Goal: Use online tool/utility: Use online tool/utility

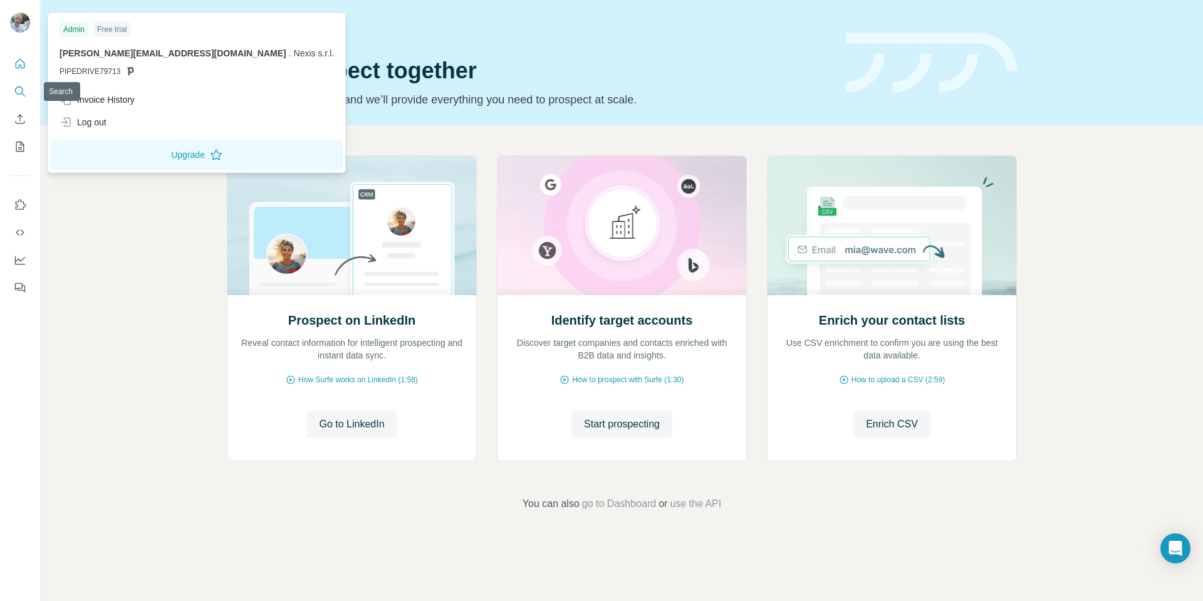
click at [15, 92] on icon "Search" at bounding box center [20, 91] width 13 height 13
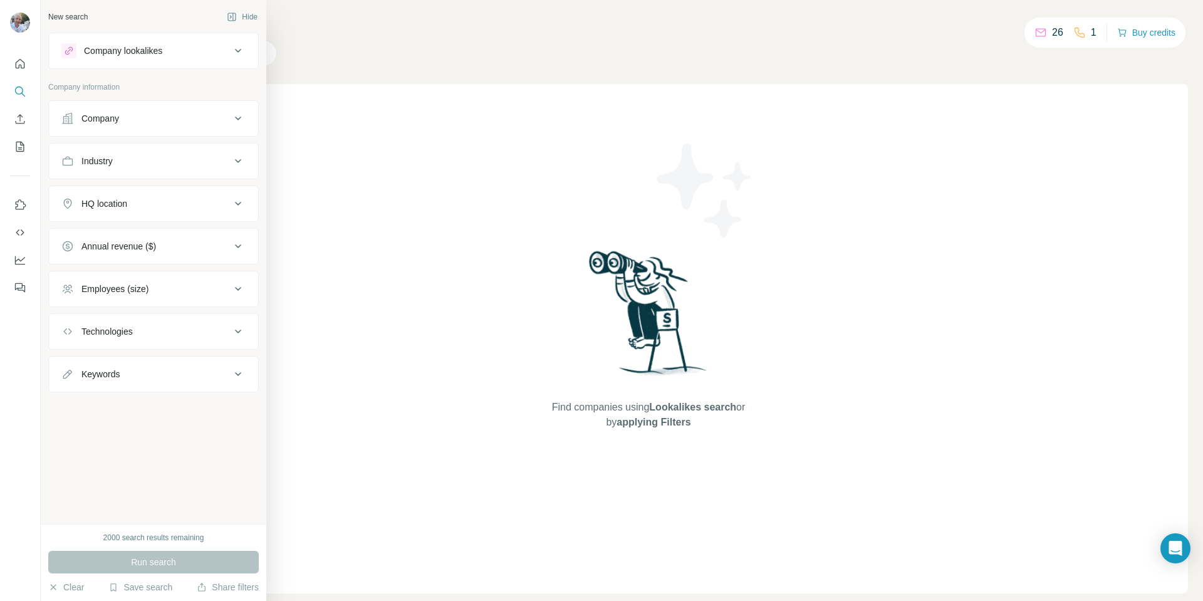
click at [130, 121] on div "Company" at bounding box center [145, 118] width 169 height 13
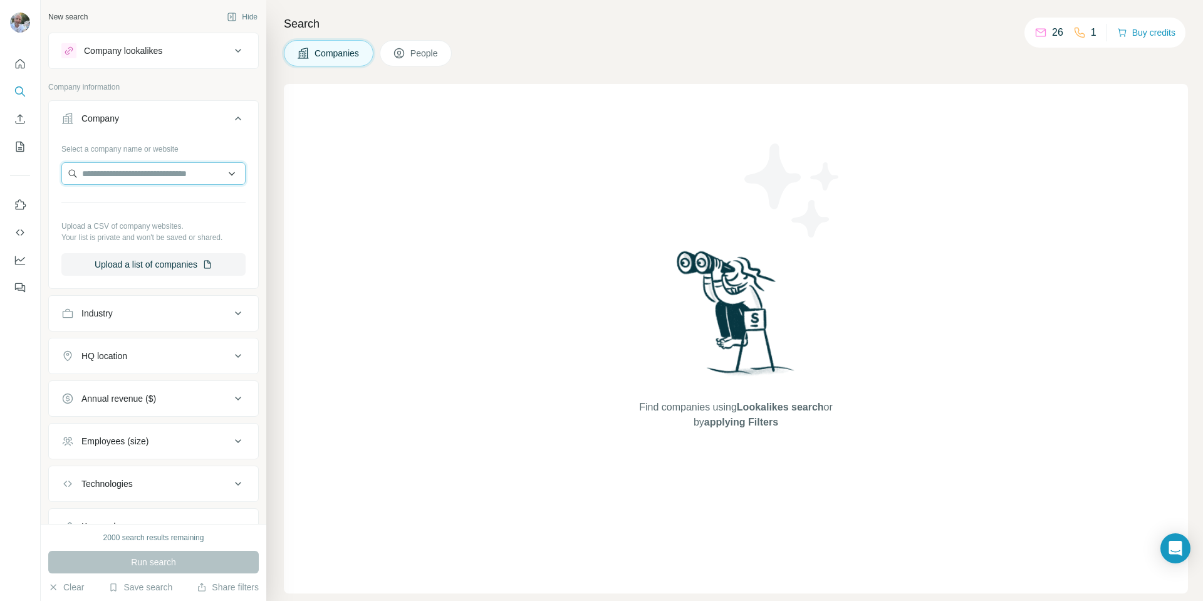
click at [140, 175] on input "text" at bounding box center [153, 173] width 184 height 23
type input "**********"
click at [159, 204] on p "Vanity Fair [GEOGRAPHIC_DATA]" at bounding box center [161, 208] width 129 height 25
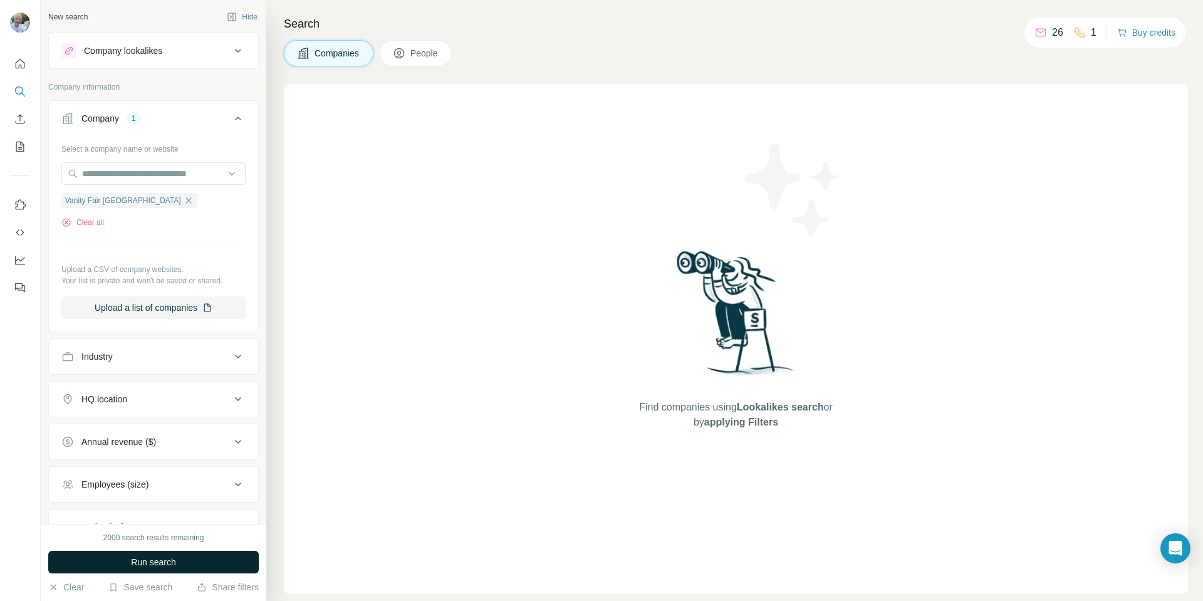
click at [197, 558] on button "Run search" at bounding box center [153, 562] width 211 height 23
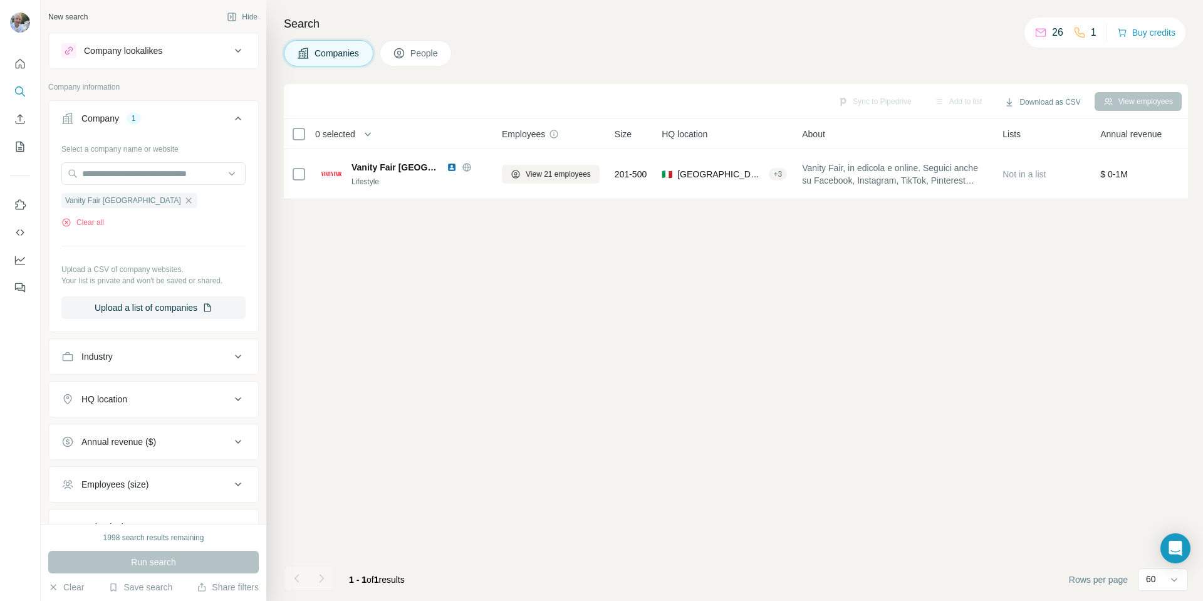
click at [417, 53] on span "People" at bounding box center [425, 53] width 29 height 13
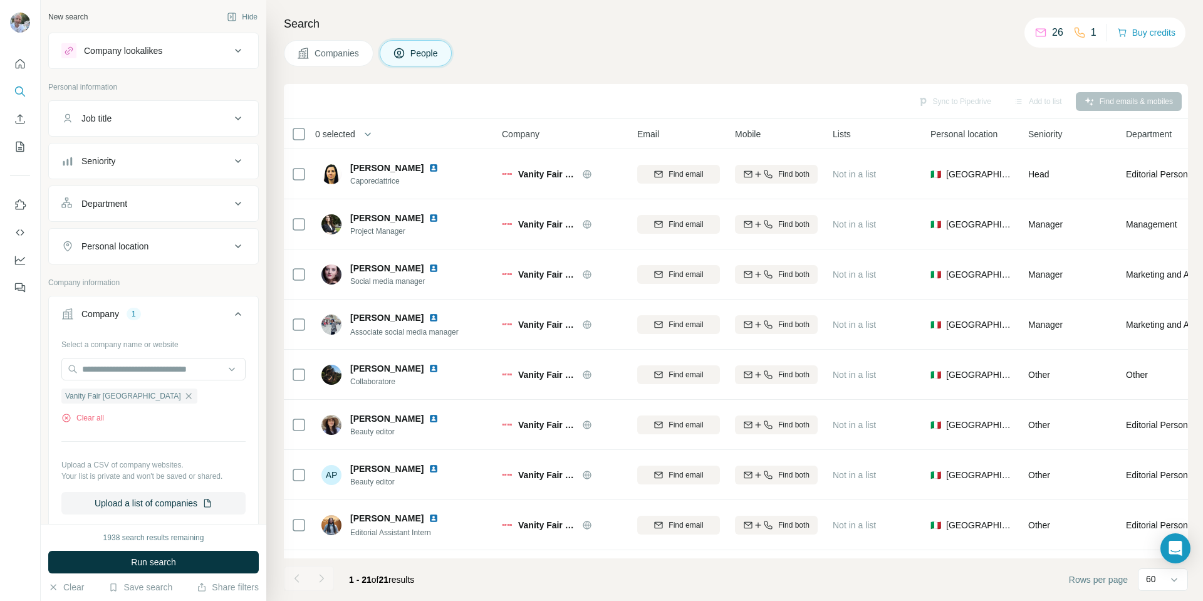
click at [640, 39] on div "Search Companies People Sync to Pipedrive Add to list Find emails & mobiles 0 s…" at bounding box center [734, 300] width 937 height 601
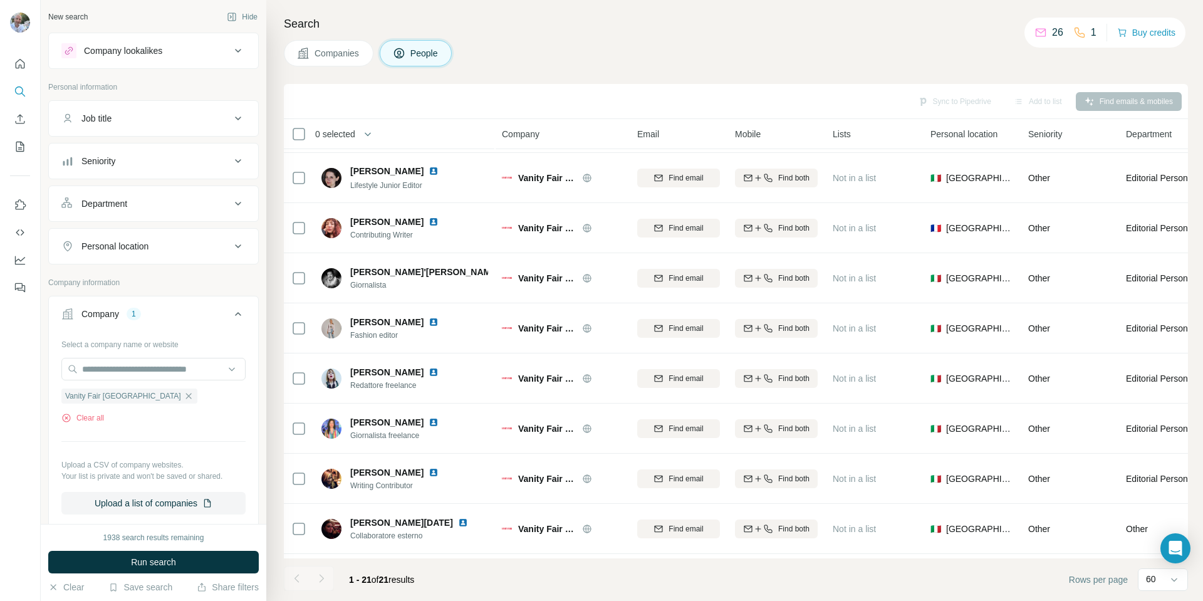
scroll to position [399, 0]
click at [682, 35] on div "Search Companies People Sync to Pipedrive Add to list Find emails & mobiles 0 s…" at bounding box center [734, 300] width 937 height 601
click at [278, 482] on div "Search Companies People Sync to Pipedrive Add to list Find emails & mobiles 0 s…" at bounding box center [734, 300] width 937 height 601
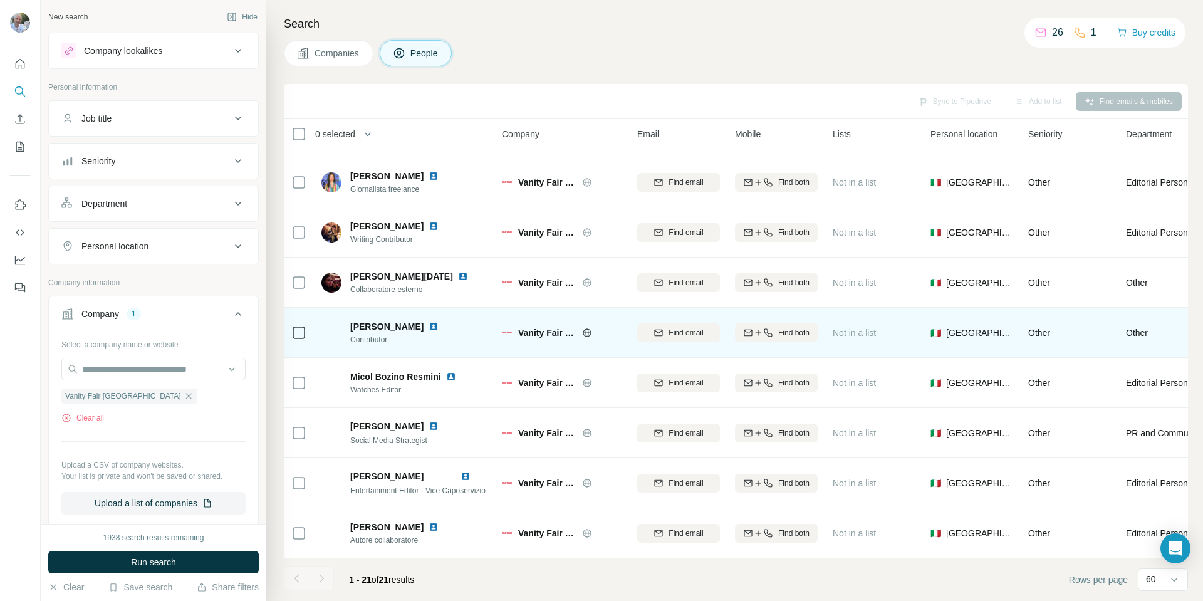
scroll to position [650, 0]
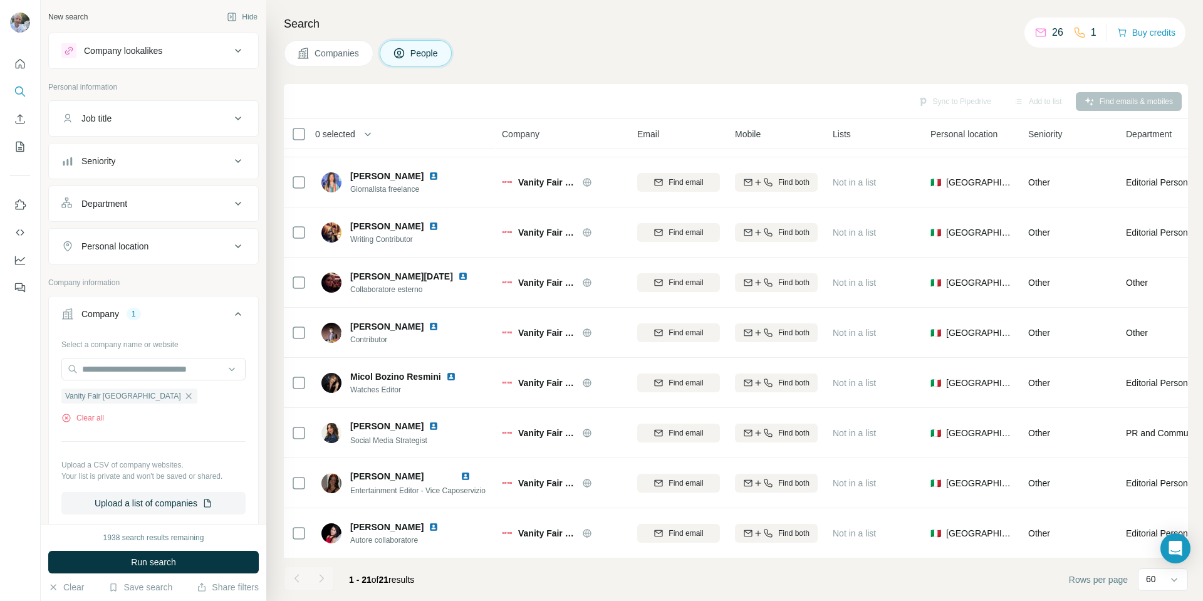
click at [272, 369] on div "Search Companies People Sync to Pipedrive Add to list Find emails & mobiles 0 s…" at bounding box center [734, 300] width 937 height 601
click at [655, 65] on div "Companies People" at bounding box center [736, 53] width 904 height 26
click at [104, 413] on button "Clear all" at bounding box center [82, 417] width 43 height 11
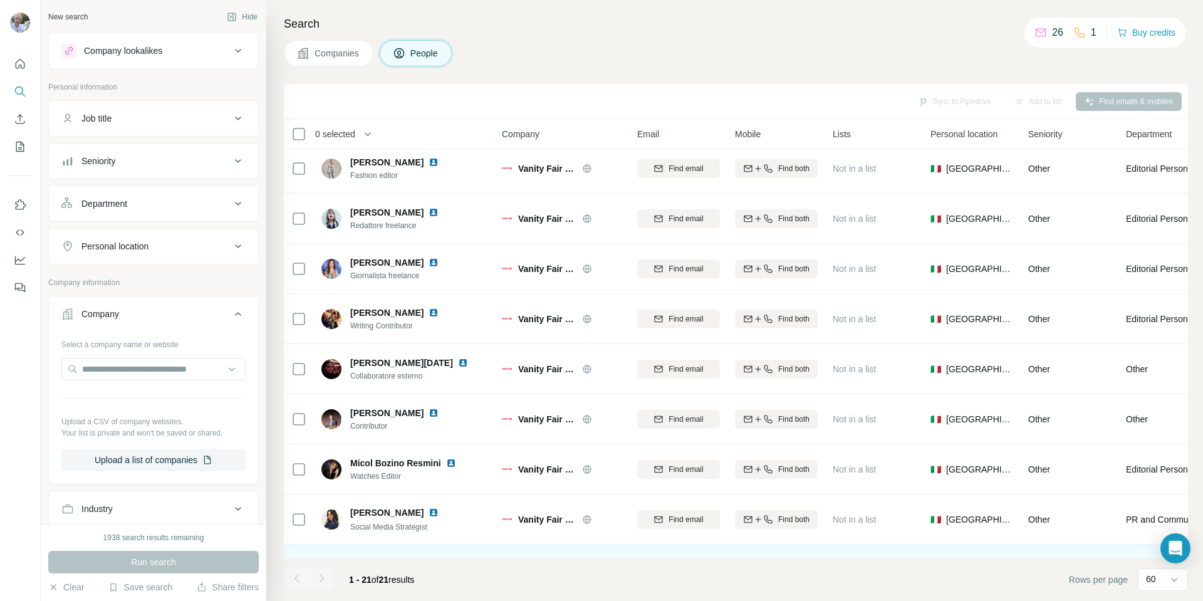
scroll to position [650, 0]
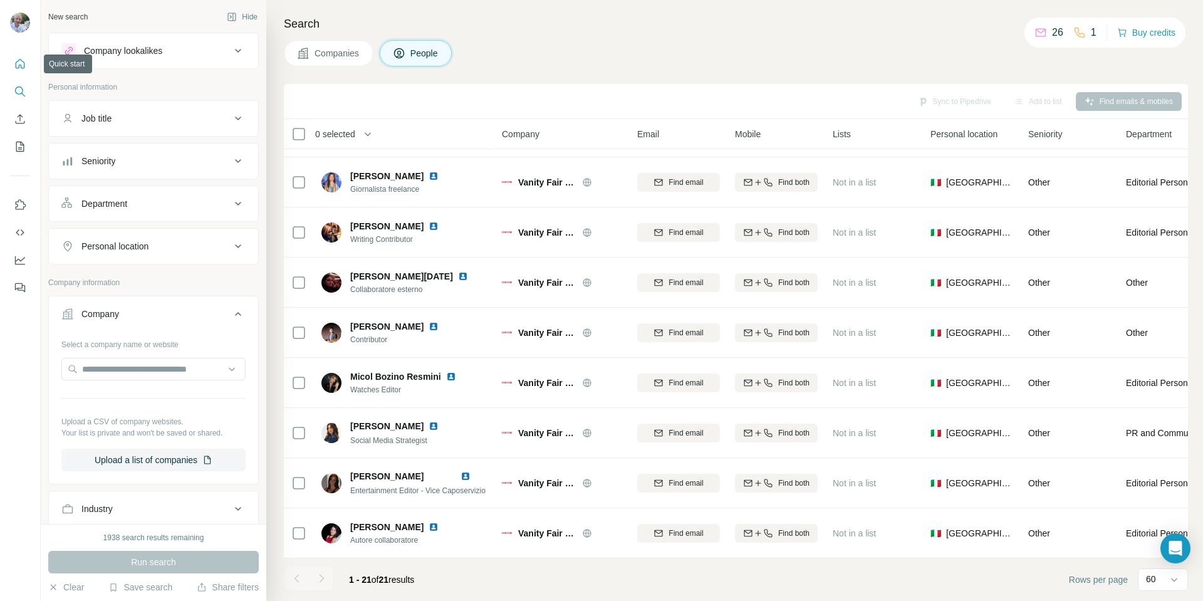
click at [17, 65] on icon "Quick start" at bounding box center [20, 64] width 13 height 13
